Goal: Transaction & Acquisition: Purchase product/service

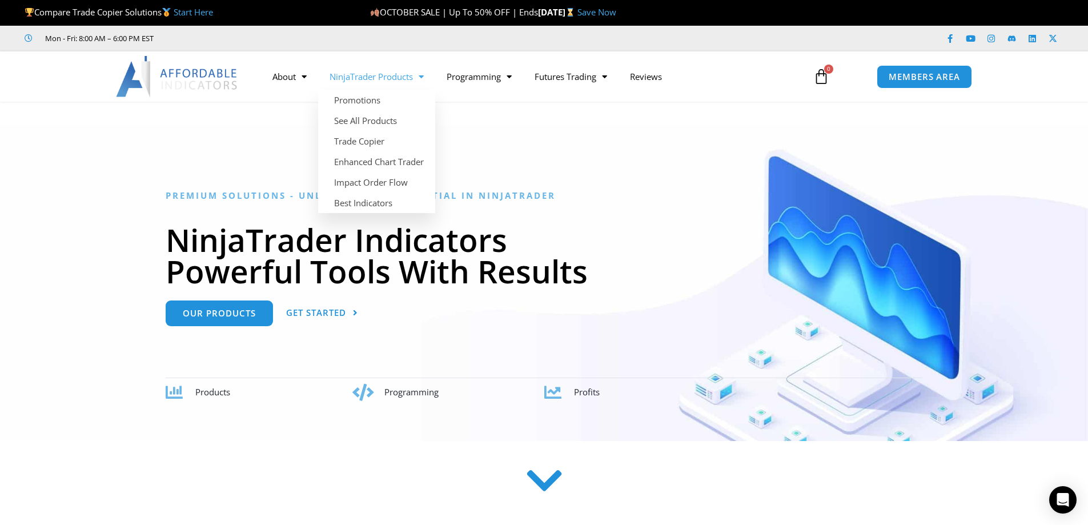
click at [400, 76] on link "NinjaTrader Products" at bounding box center [376, 76] width 117 height 26
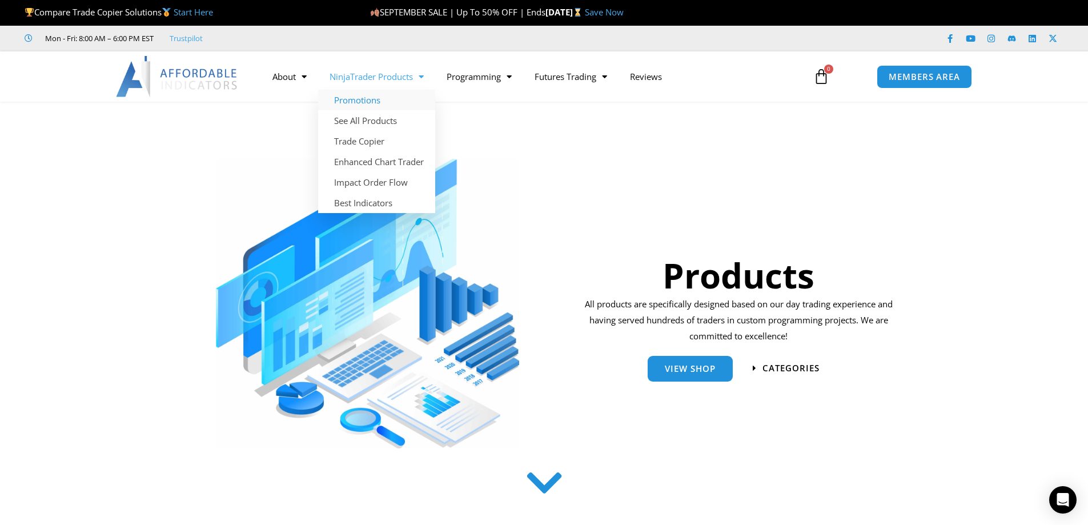
click at [395, 103] on link "Promotions" at bounding box center [376, 100] width 117 height 21
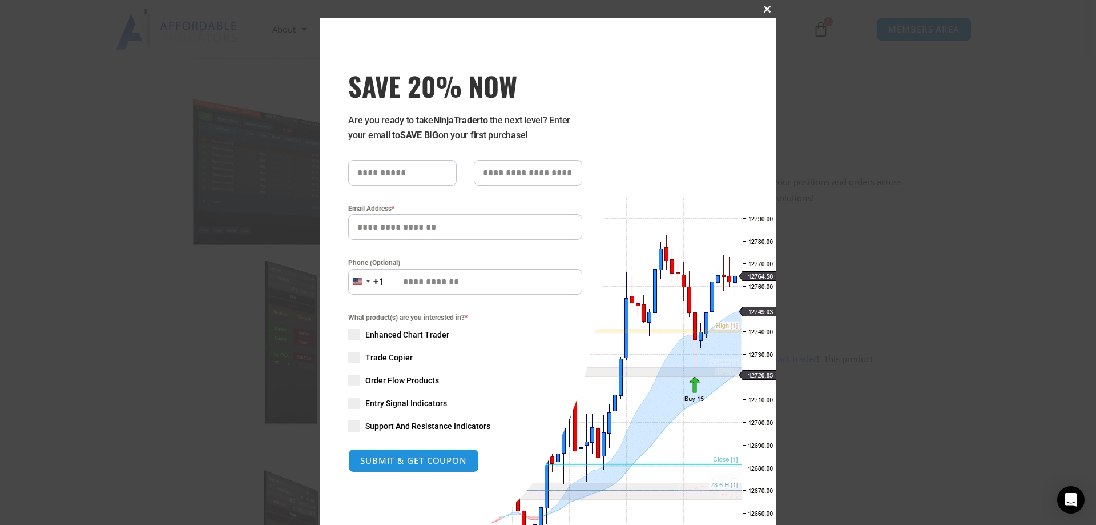
click at [758, 6] on span "SAVE 20% NOW popup" at bounding box center [767, 9] width 18 height 7
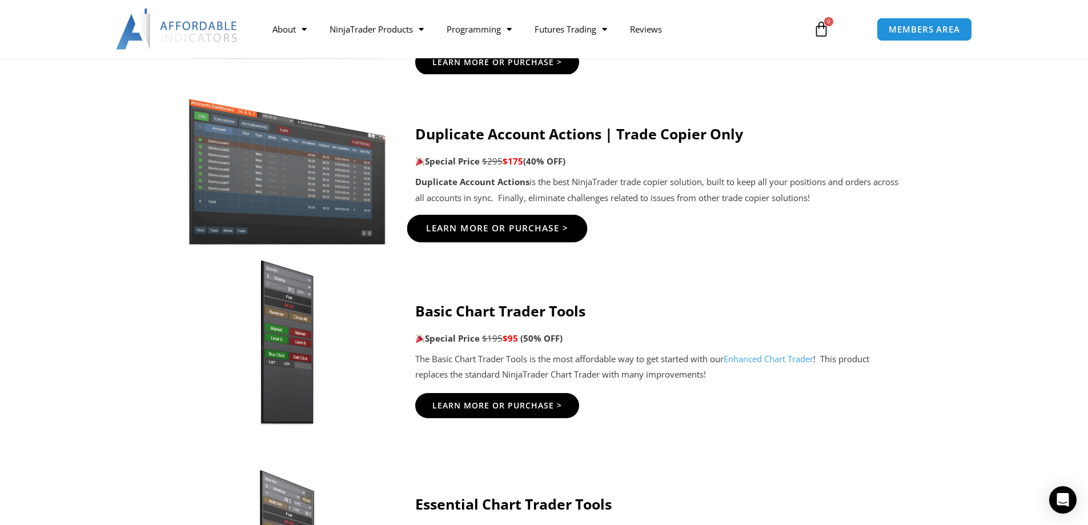
click at [533, 221] on link "Learn More Or Purchase >" at bounding box center [497, 228] width 180 height 27
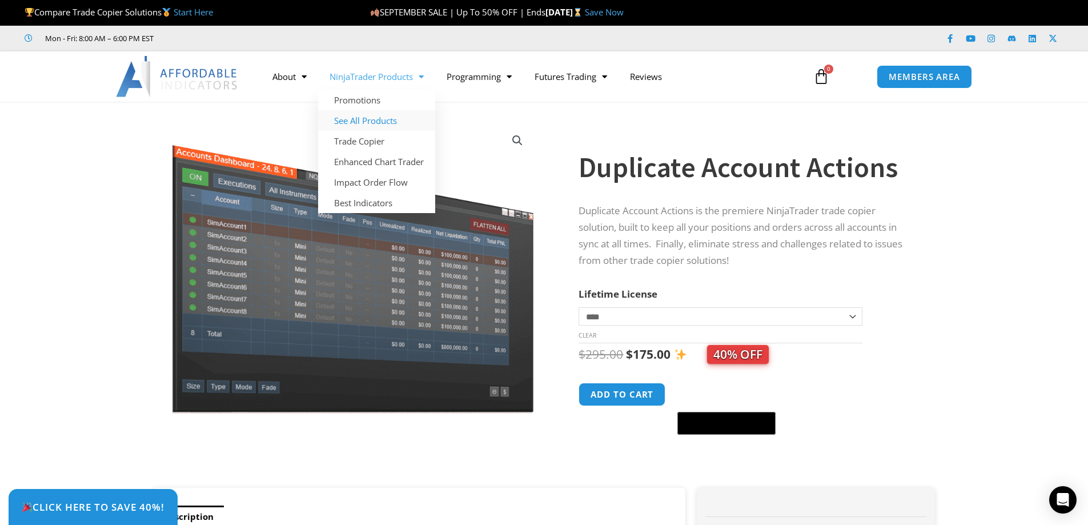
click at [389, 123] on link "See All Products" at bounding box center [376, 120] width 117 height 21
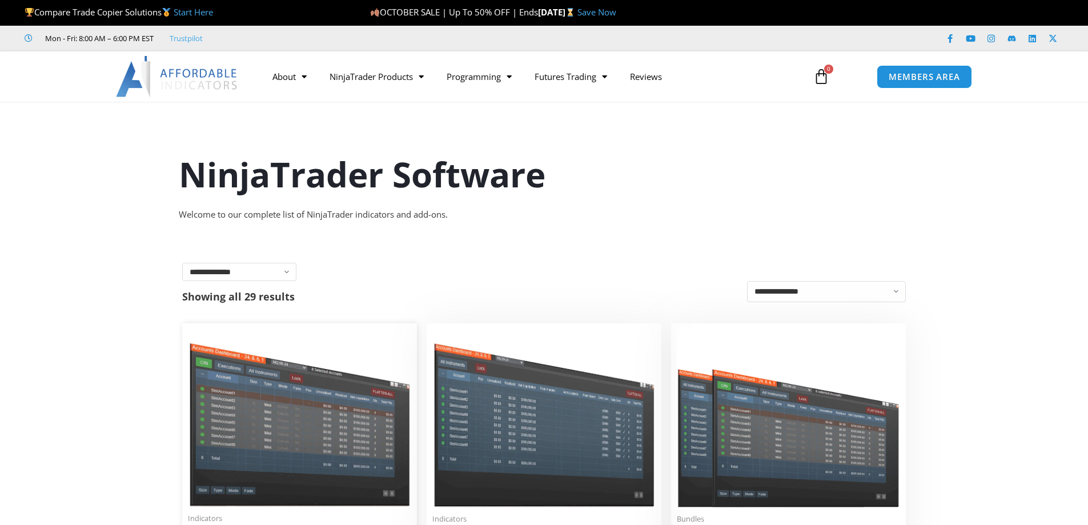
scroll to position [381, 0]
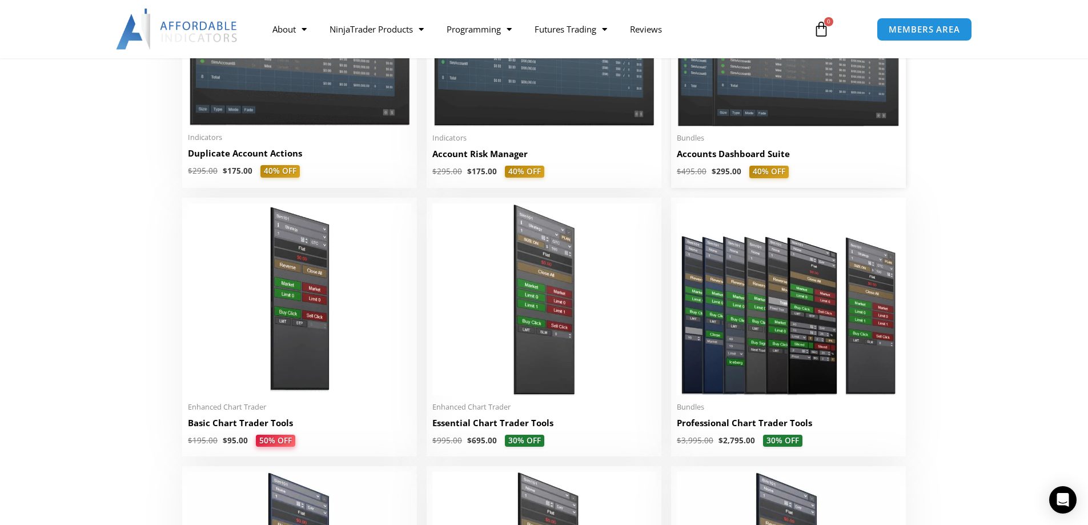
click at [758, 160] on h2 "Accounts Dashboard Suite" at bounding box center [788, 154] width 223 height 12
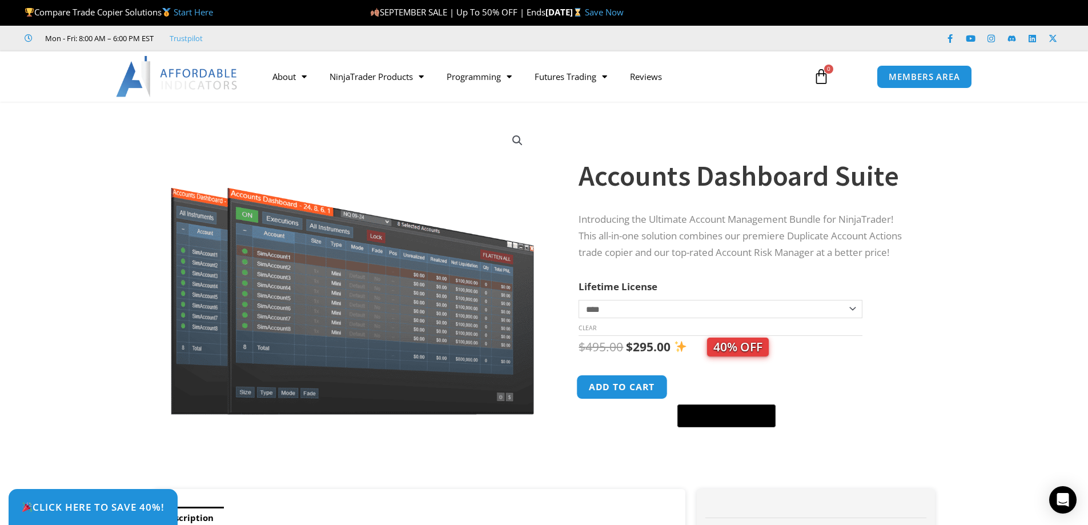
click at [646, 385] on button "Add to cart" at bounding box center [622, 387] width 91 height 25
click at [634, 391] on button "Add to cart" at bounding box center [622, 387] width 91 height 25
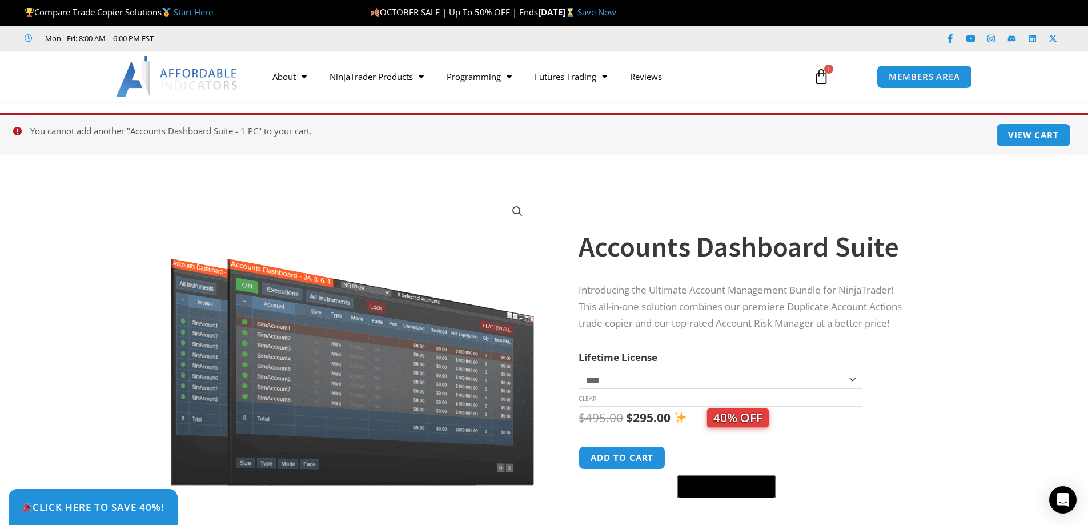
click at [594, 387] on select "**********" at bounding box center [719, 380] width 283 height 18
click at [578, 371] on select "**********" at bounding box center [719, 380] width 283 height 18
click at [624, 462] on button "Add to cart" at bounding box center [622, 457] width 91 height 25
click at [823, 73] on icon at bounding box center [821, 77] width 16 height 16
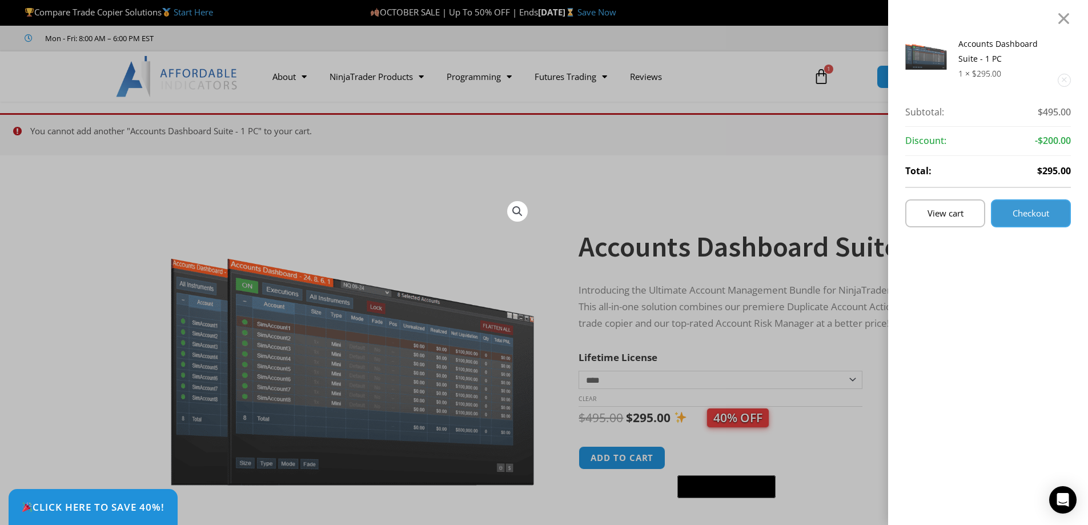
click at [1014, 214] on link "Checkout" at bounding box center [1031, 213] width 80 height 28
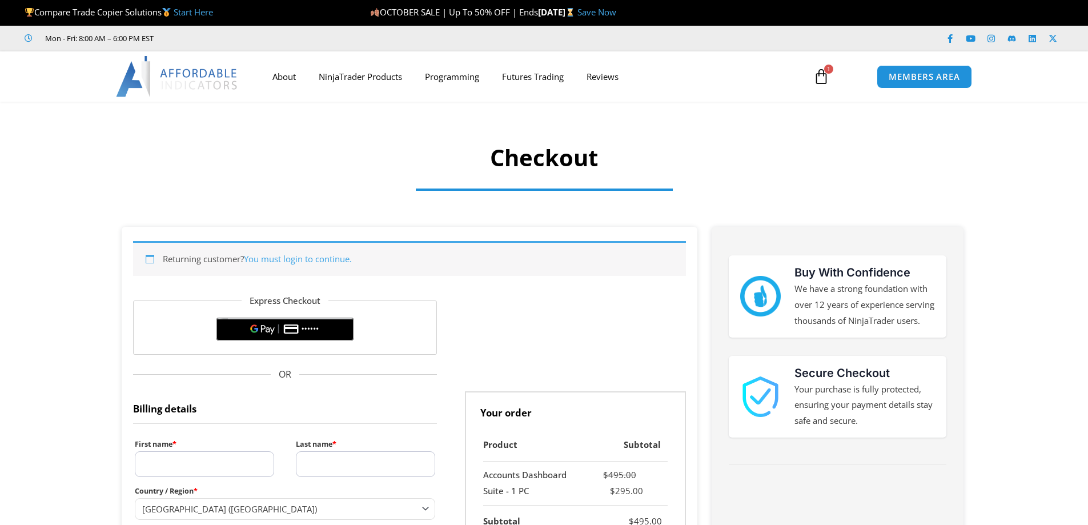
select select "**"
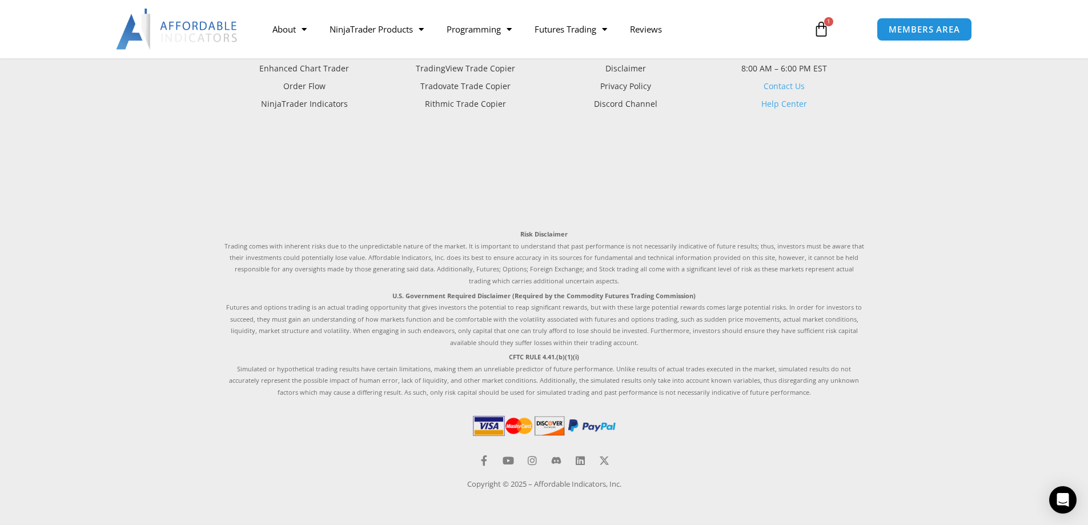
scroll to position [344, 0]
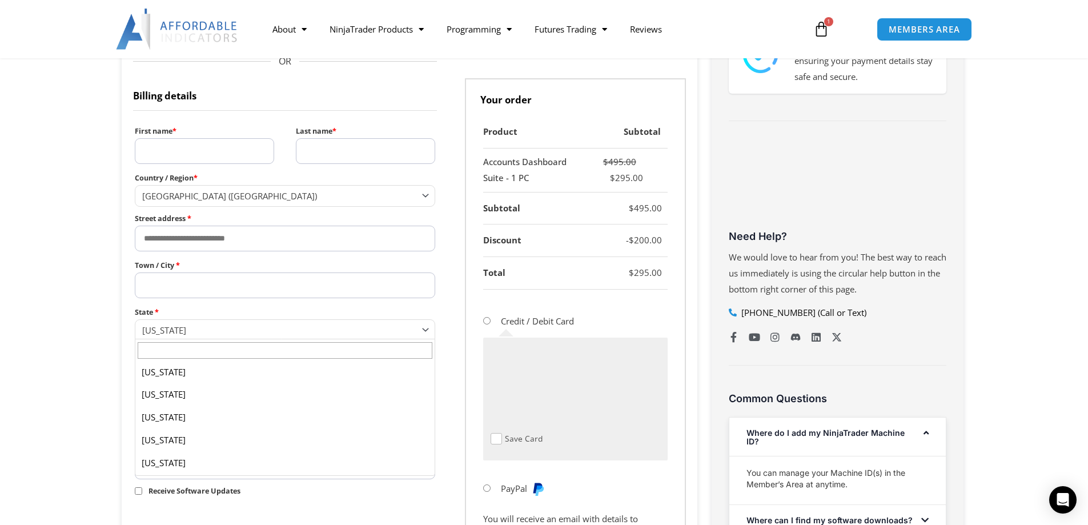
click at [267, 327] on span "[US_STATE]" at bounding box center [280, 329] width 276 height 11
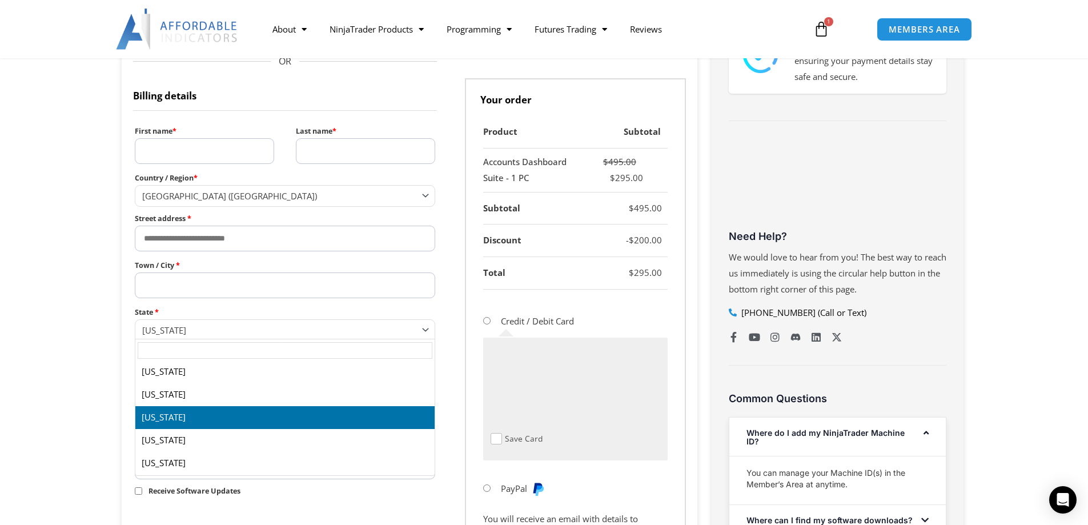
click at [252, 350] on input "text" at bounding box center [285, 350] width 295 height 17
